Goal: Task Accomplishment & Management: Use online tool/utility

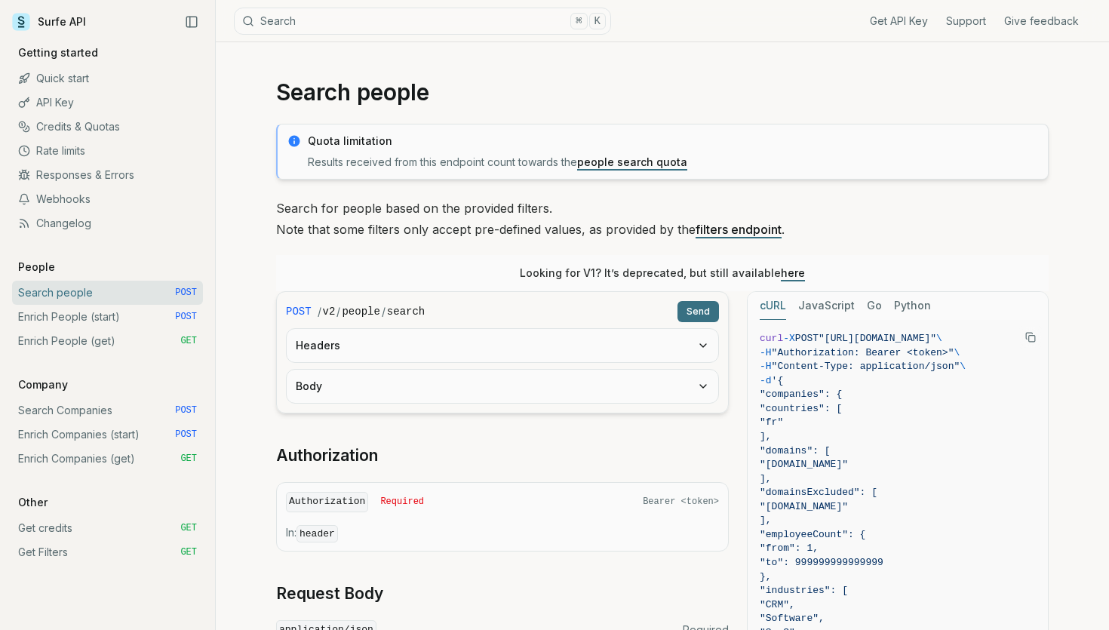
click at [88, 103] on link "API Key" at bounding box center [107, 103] width 191 height 24
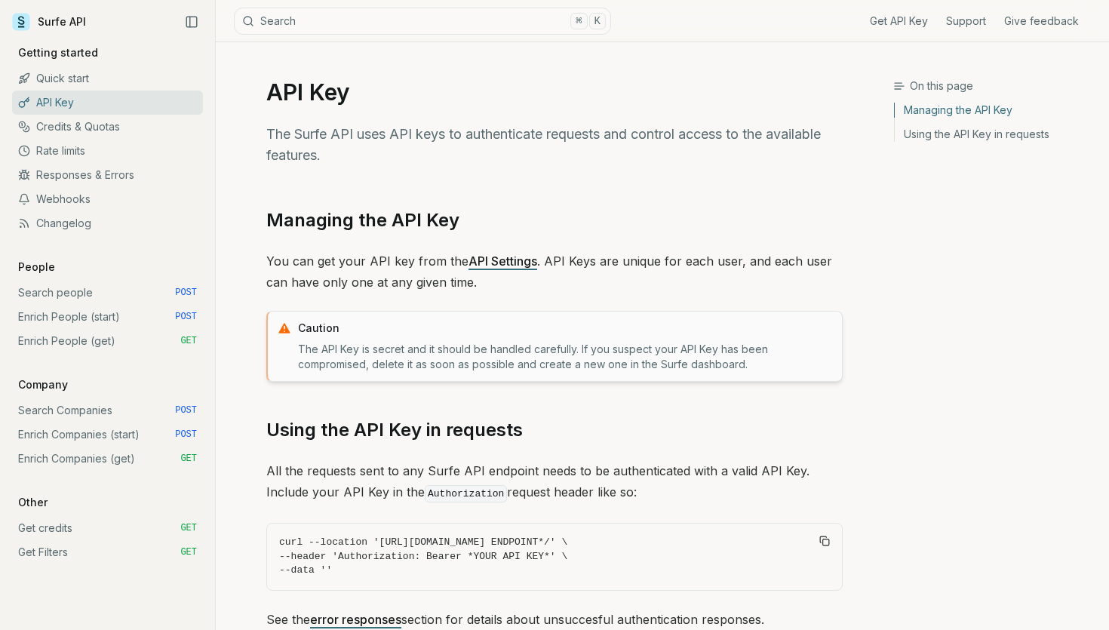
click at [185, 23] on icon "Collapse Sidebar" at bounding box center [192, 22] width 14 height 14
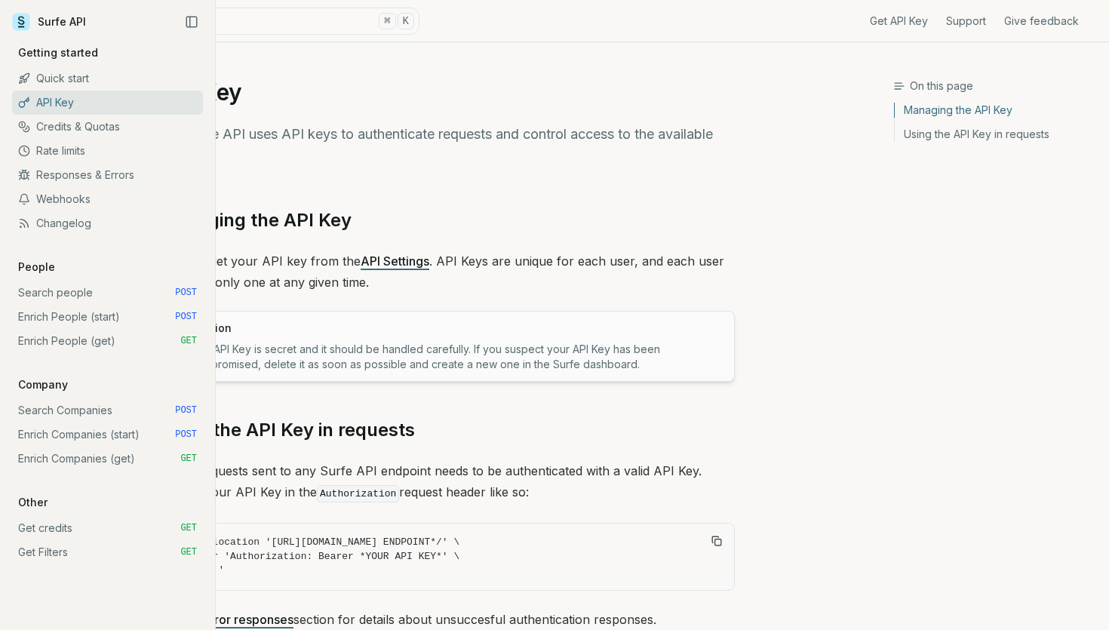
click at [14, 15] on icon at bounding box center [21, 22] width 18 height 18
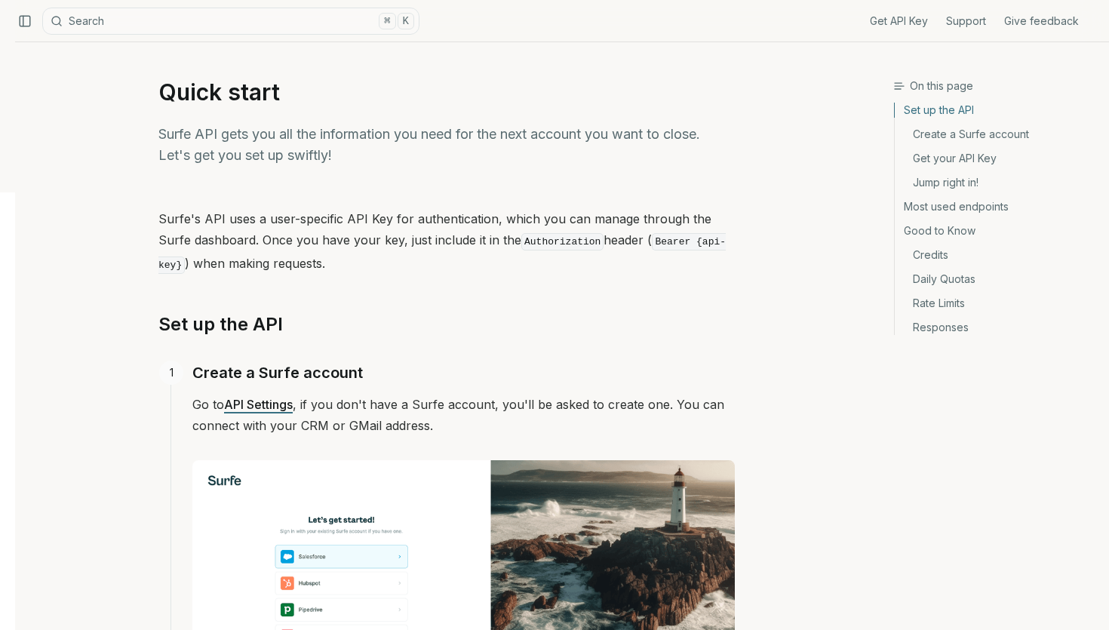
click at [909, 14] on link "Get API Key" at bounding box center [899, 21] width 58 height 15
